Goal: Transaction & Acquisition: Book appointment/travel/reservation

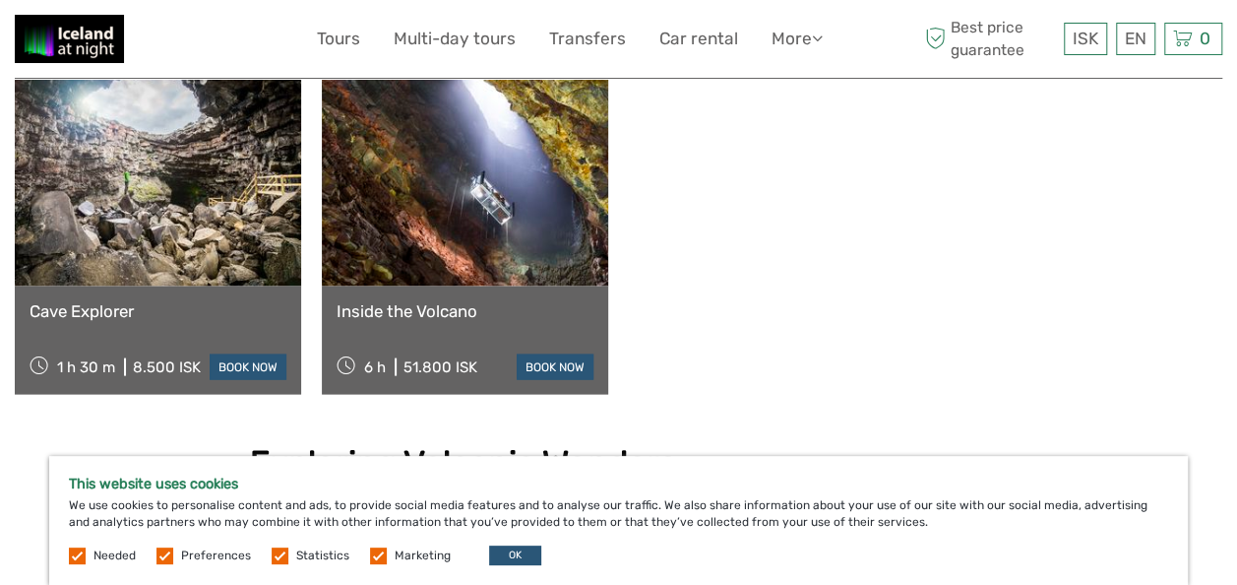
scroll to position [2165, 0]
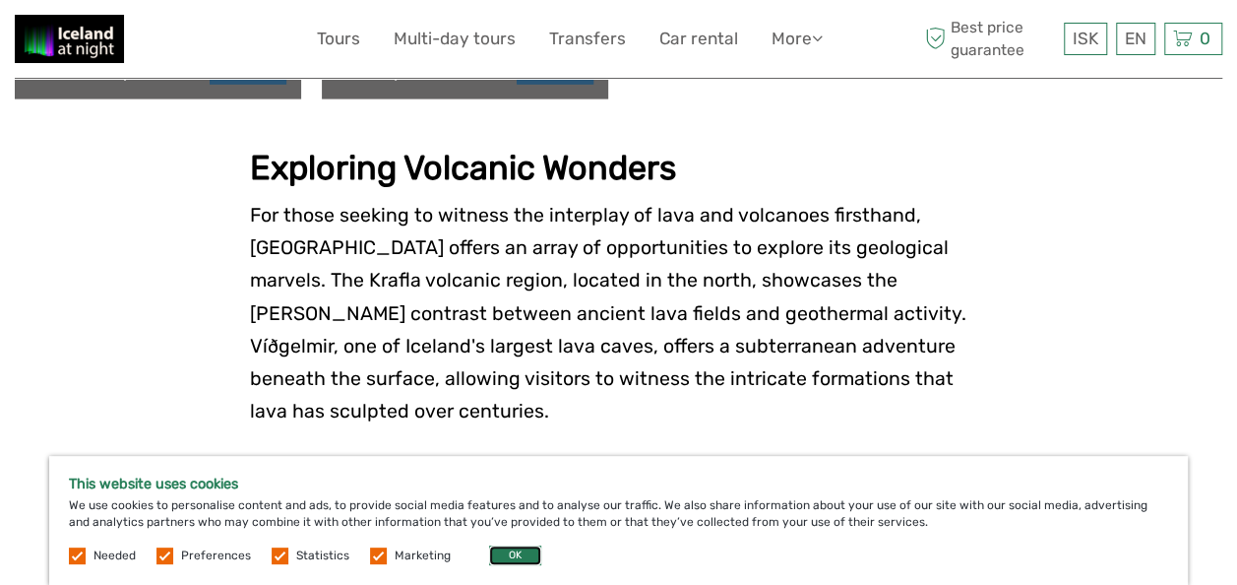
click at [510, 554] on button "OK" at bounding box center [515, 555] width 52 height 20
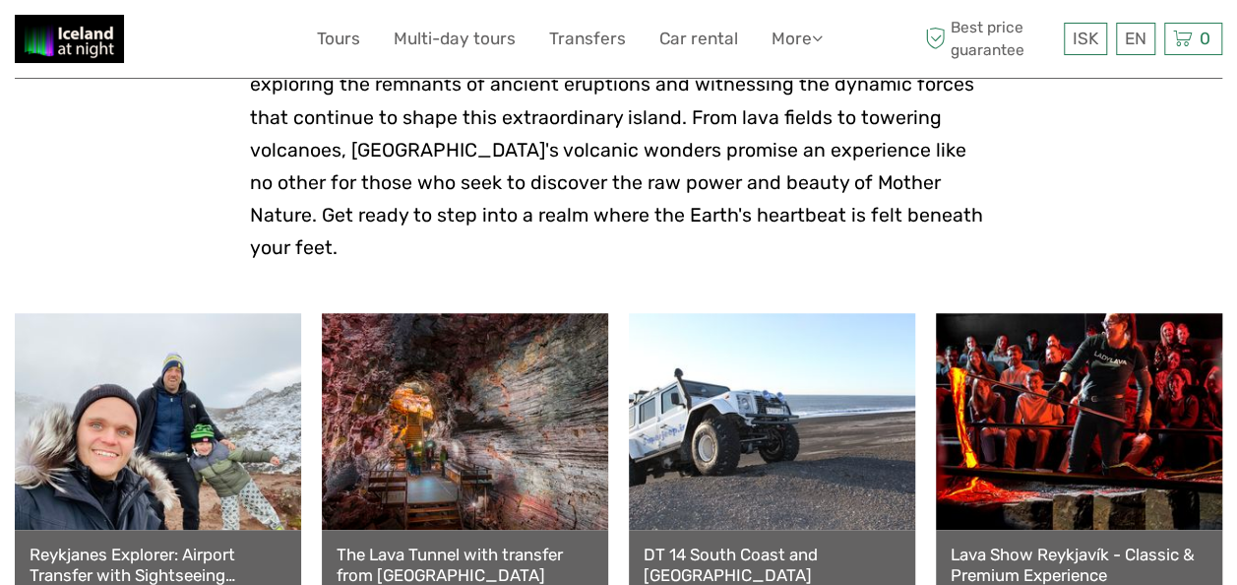
scroll to position [787, 0]
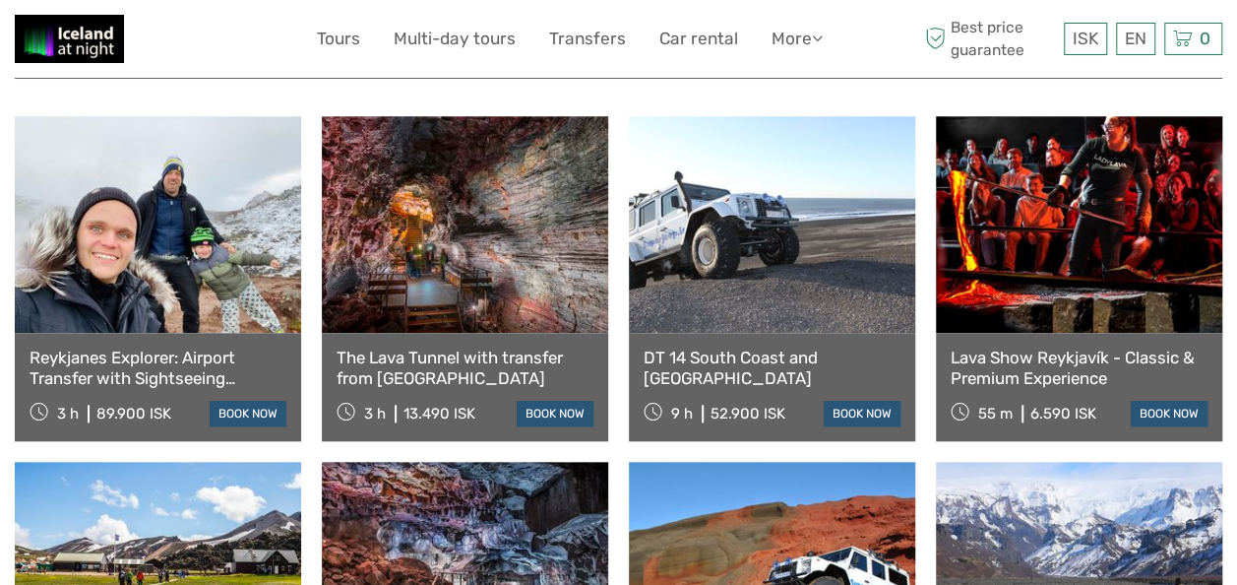
drag, startPoint x: 724, startPoint y: 329, endPoint x: 680, endPoint y: 331, distance: 44.3
click at [680, 347] on link "DT 14 South Coast and [GEOGRAPHIC_DATA]" at bounding box center [772, 367] width 257 height 40
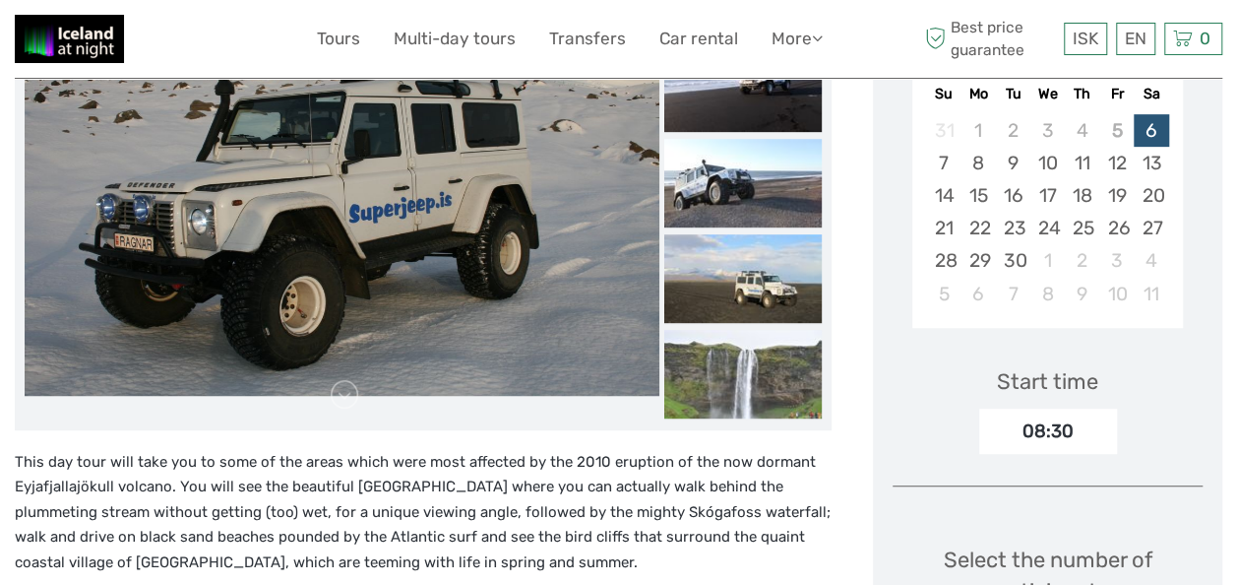
scroll to position [591, 0]
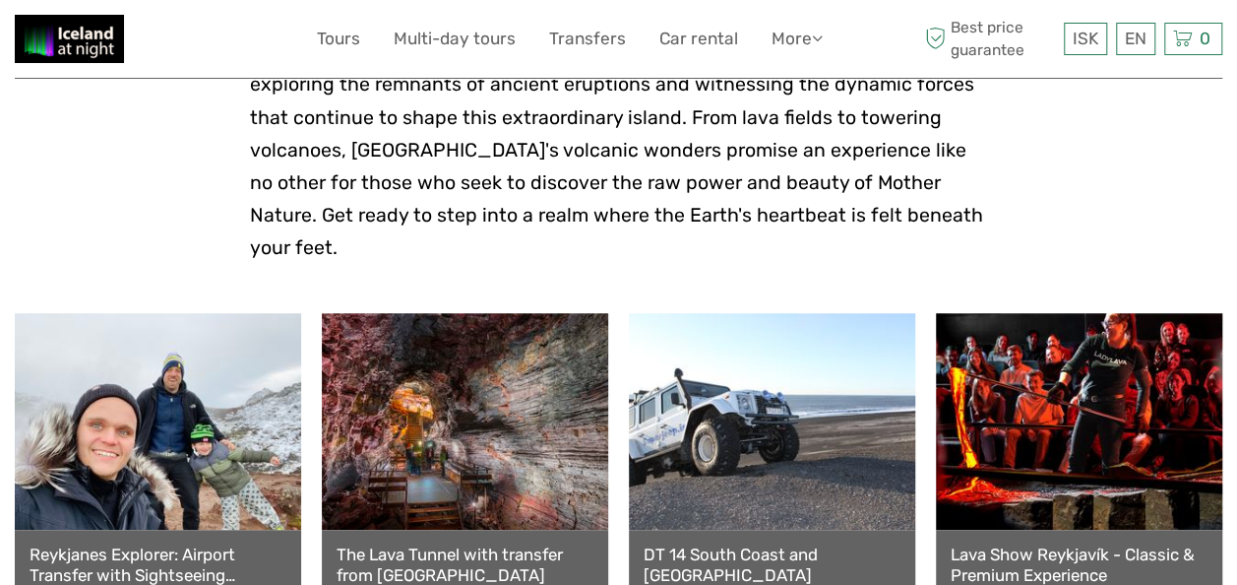
scroll to position [1181, 0]
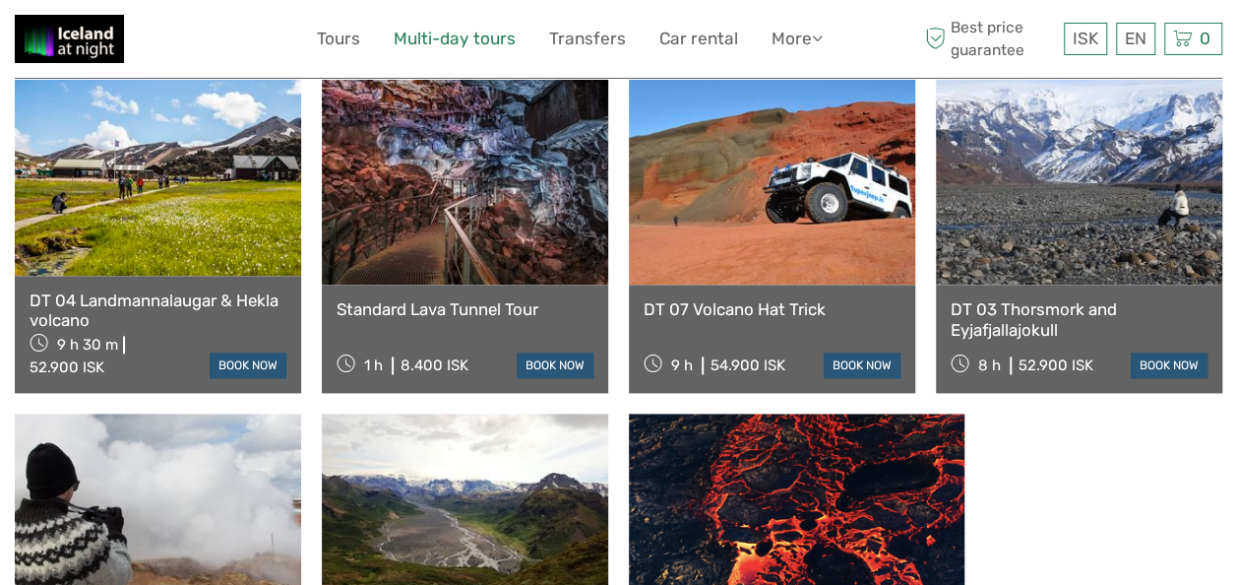
click at [480, 37] on link "Multi-day tours" at bounding box center [455, 39] width 122 height 29
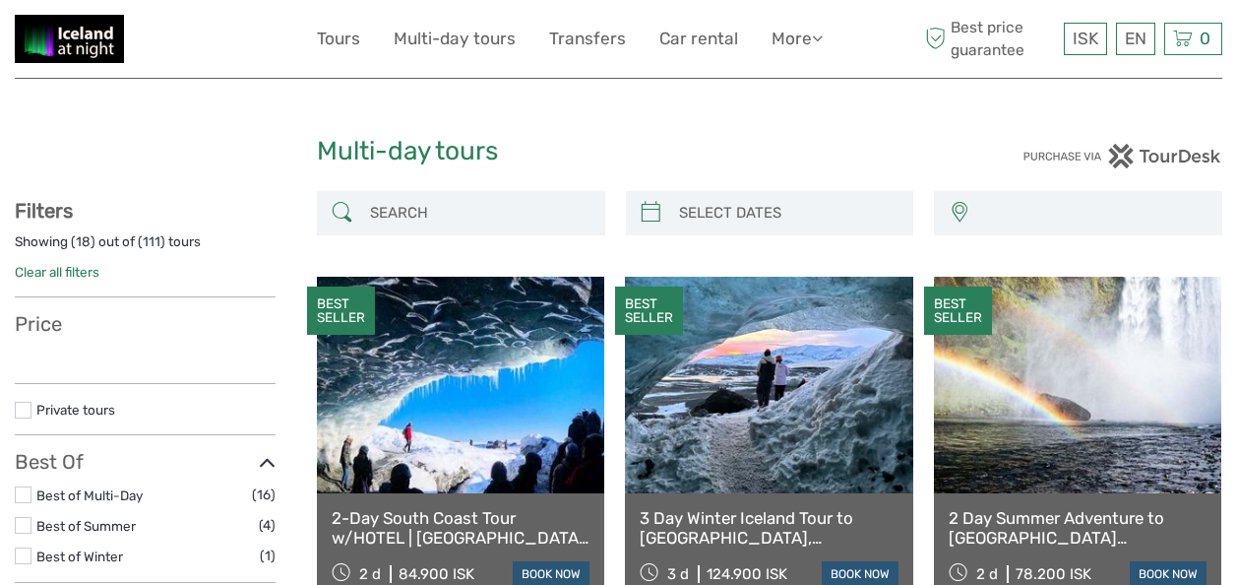
select select
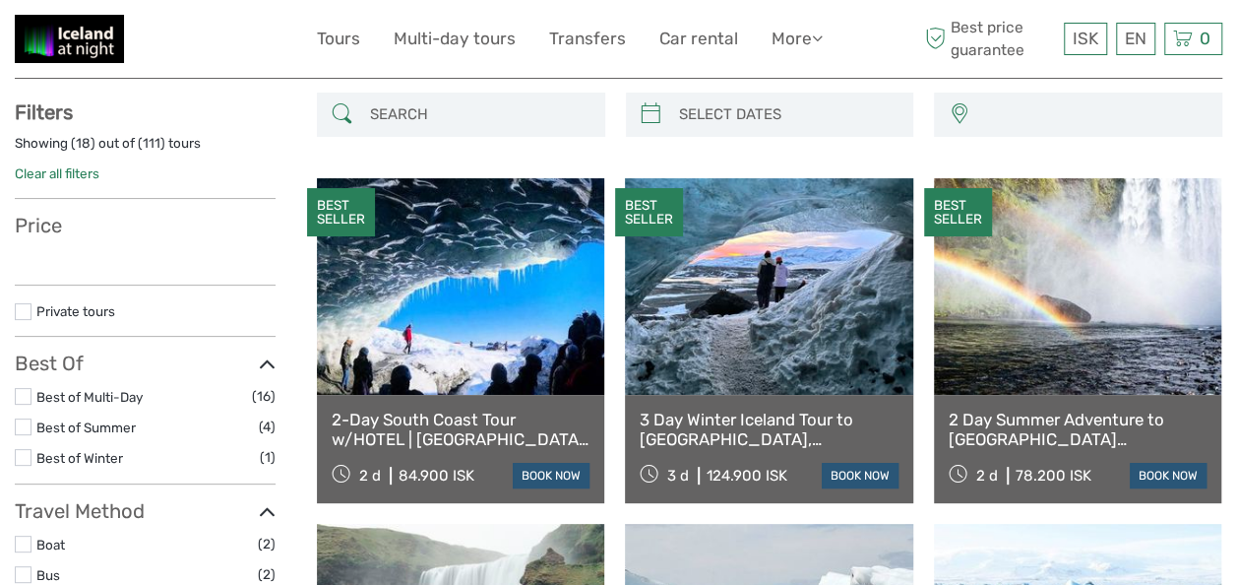
select select
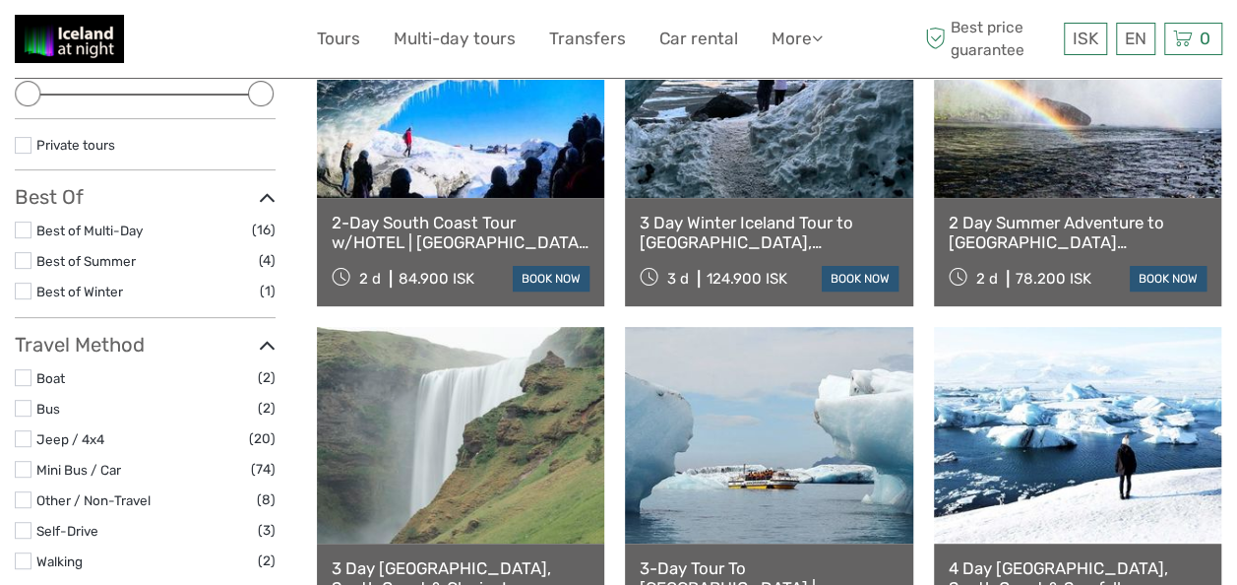
scroll to position [394, 0]
